Goal: Navigation & Orientation: Go to known website

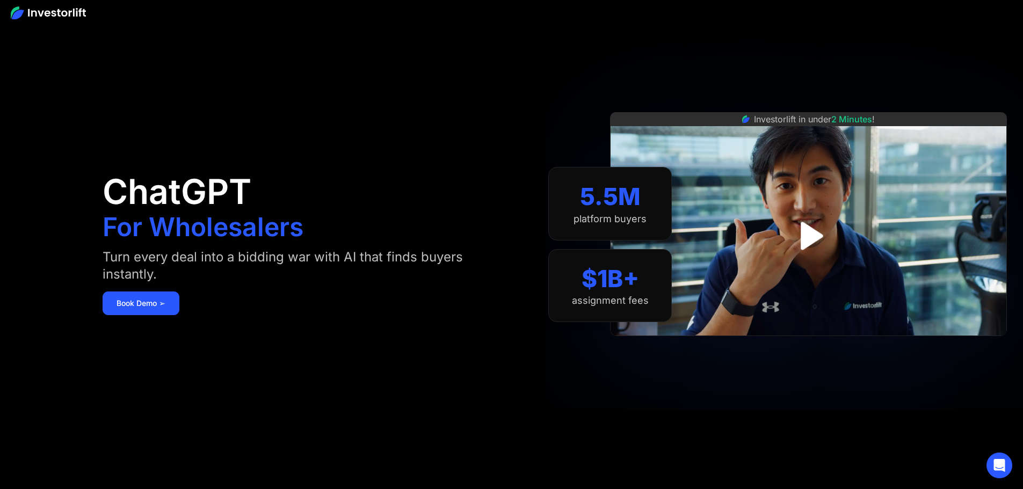
click at [28, 10] on img at bounding box center [48, 12] width 75 height 13
click at [29, 11] on img at bounding box center [48, 12] width 75 height 13
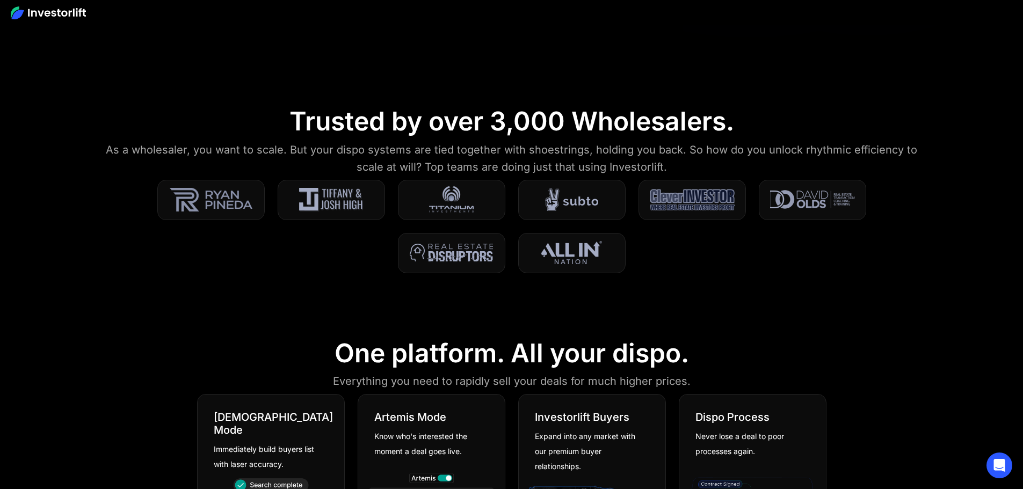
scroll to position [407, 0]
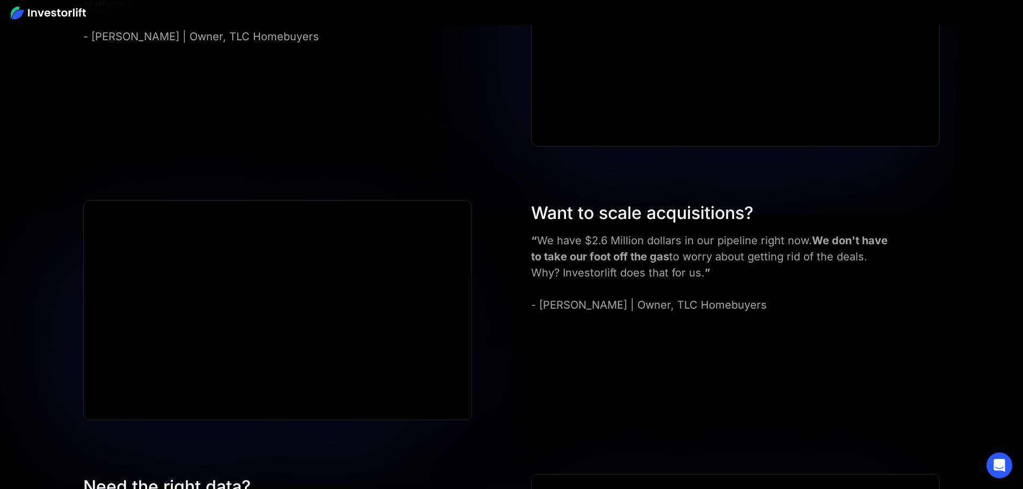
scroll to position [4562, 0]
